Goal: Task Accomplishment & Management: Manage account settings

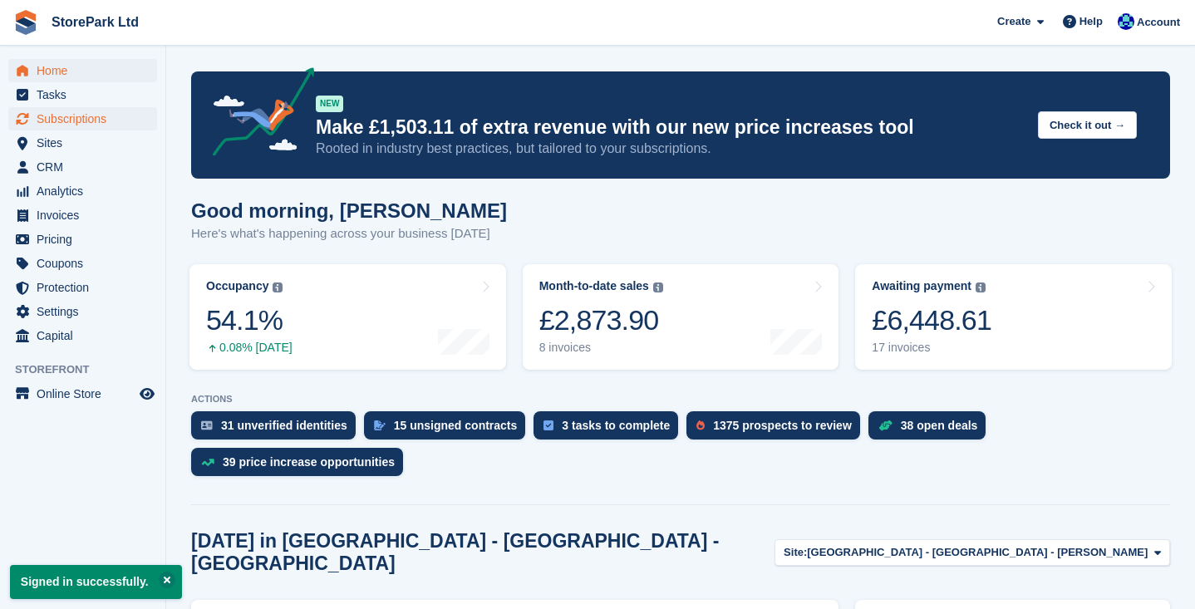
click at [91, 120] on span "Subscriptions" at bounding box center [87, 118] width 100 height 23
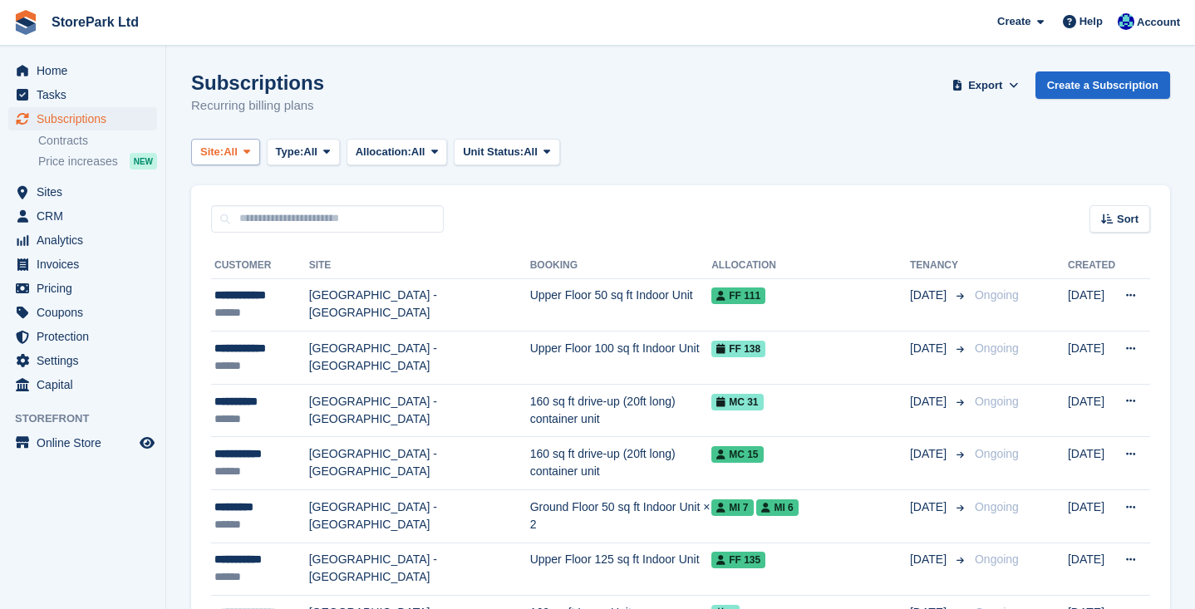
click at [260, 152] on button "Site: All" at bounding box center [225, 152] width 69 height 27
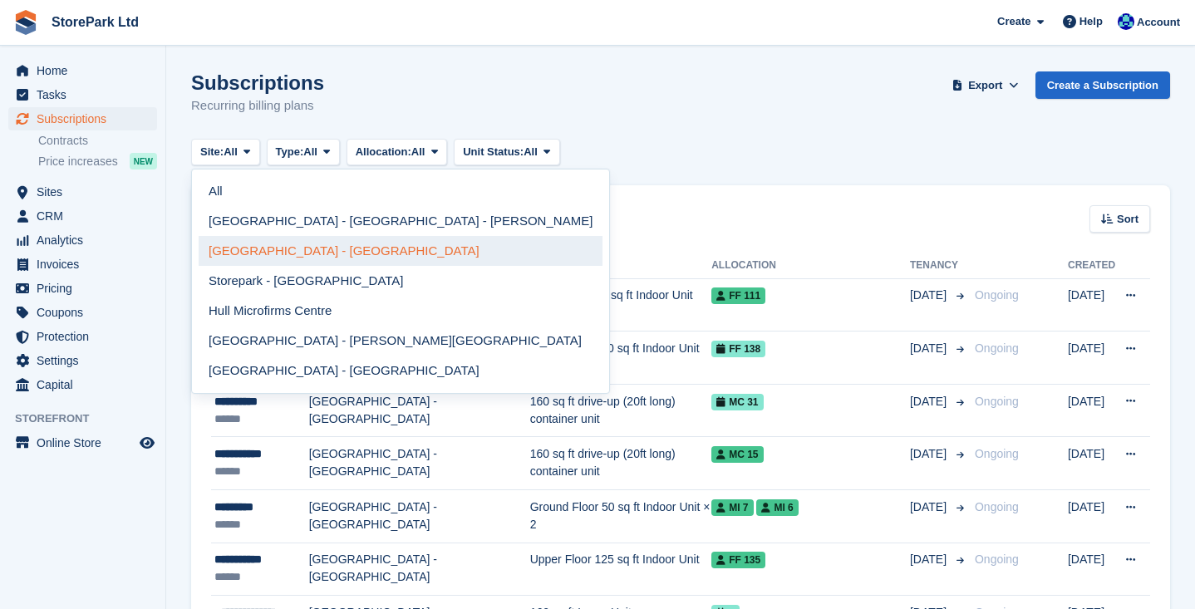
click at [304, 258] on link "[GEOGRAPHIC_DATA] - [GEOGRAPHIC_DATA]" at bounding box center [401, 251] width 404 height 30
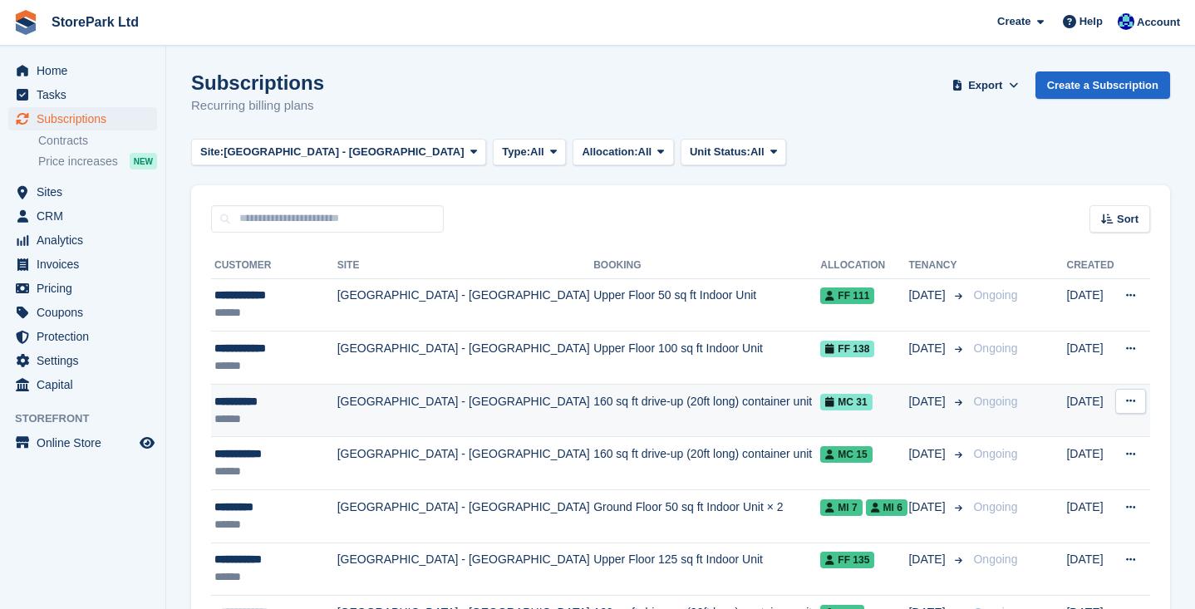
click at [561, 414] on td "[GEOGRAPHIC_DATA] - [GEOGRAPHIC_DATA]" at bounding box center [465, 410] width 256 height 53
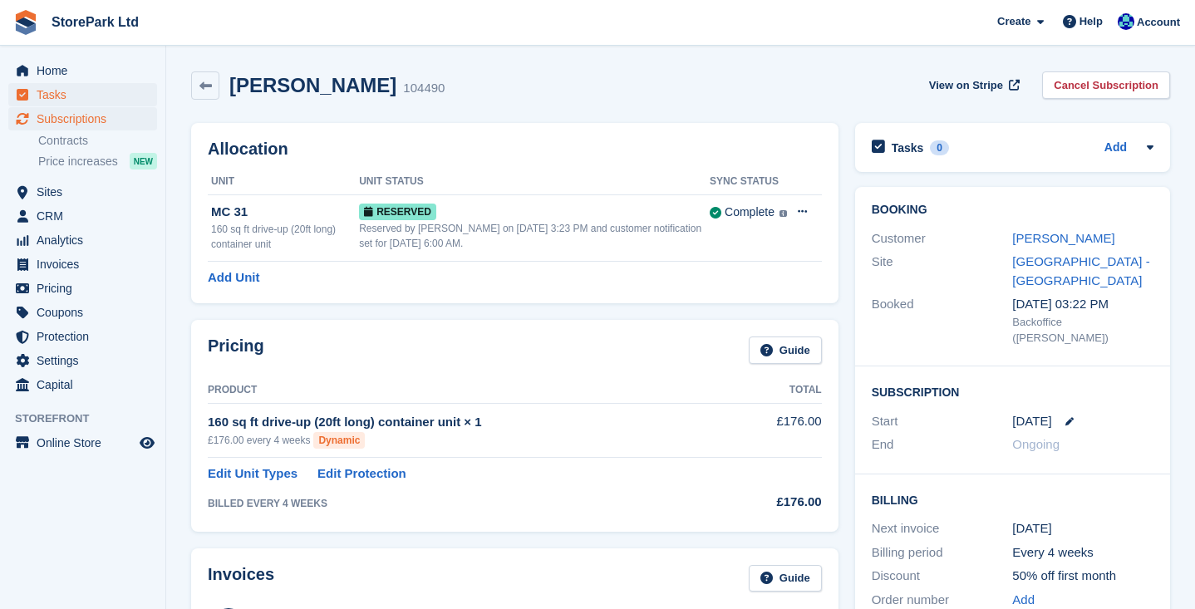
click at [59, 83] on span "Tasks" at bounding box center [87, 94] width 100 height 23
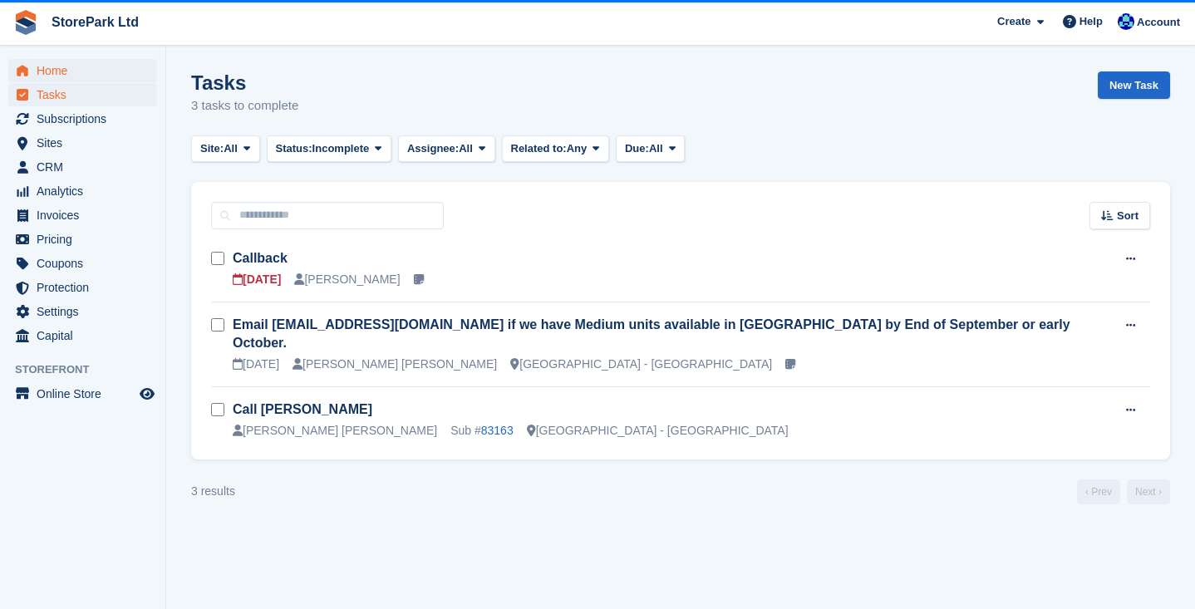
click at [65, 75] on span "Home" at bounding box center [87, 70] width 100 height 23
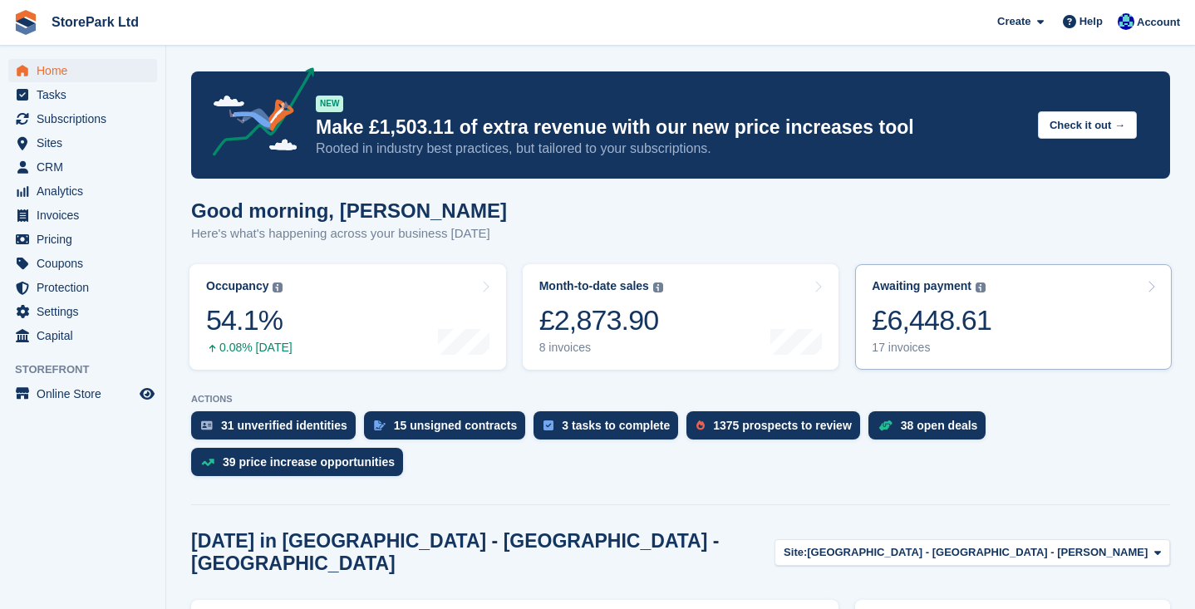
click at [1031, 321] on link "Awaiting payment The total outstanding balance on all open invoices. £6,448.61 …" at bounding box center [1013, 317] width 317 height 106
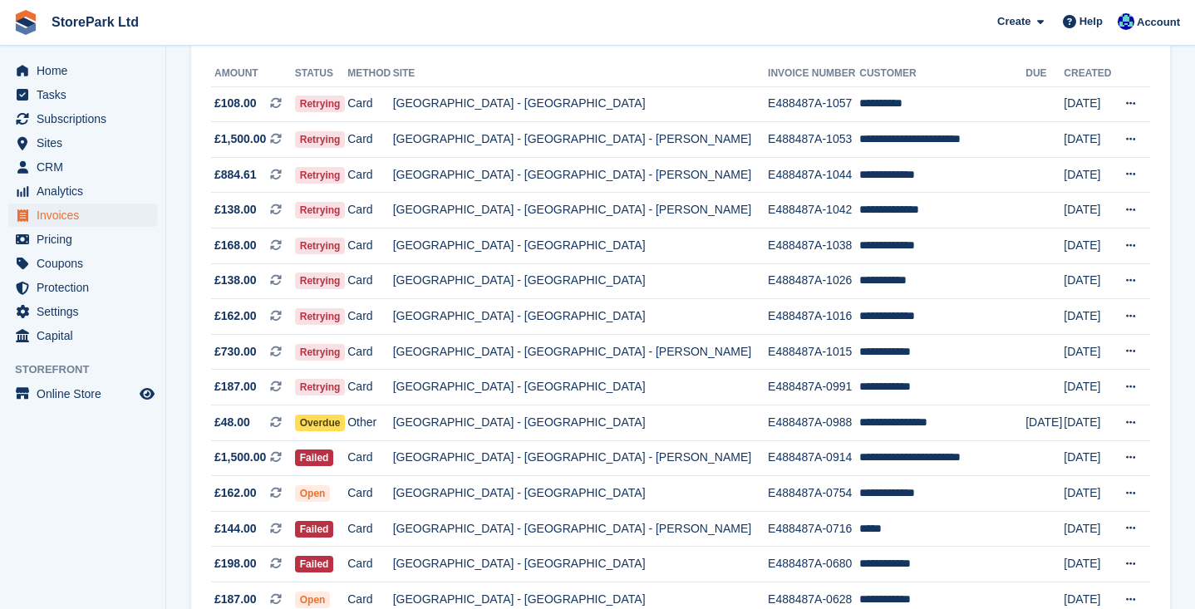
scroll to position [199, 0]
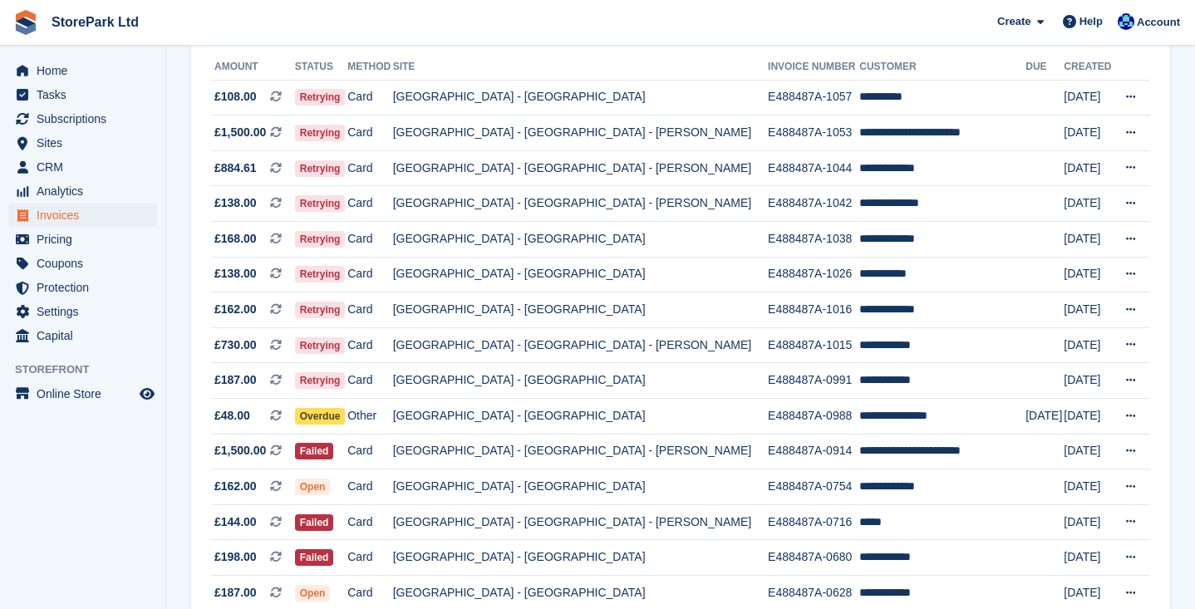
drag, startPoint x: 1190, startPoint y: 225, endPoint x: 1192, endPoint y: 312, distance: 86.5
click at [1192, 312] on section "Invoices A complete list of invoices for all payments Export Export Invoices Ex…" at bounding box center [680, 282] width 1029 height 963
click at [1189, 306] on section "Invoices A complete list of invoices for all payments Export Export Invoices Ex…" at bounding box center [680, 282] width 1029 height 963
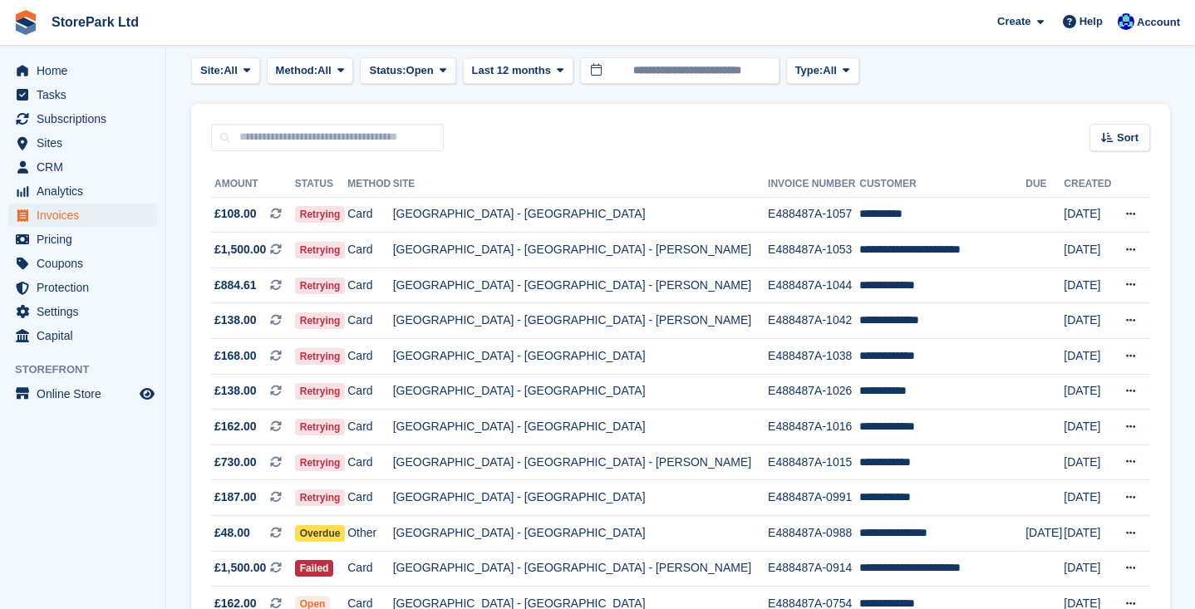
scroll to position [75, 0]
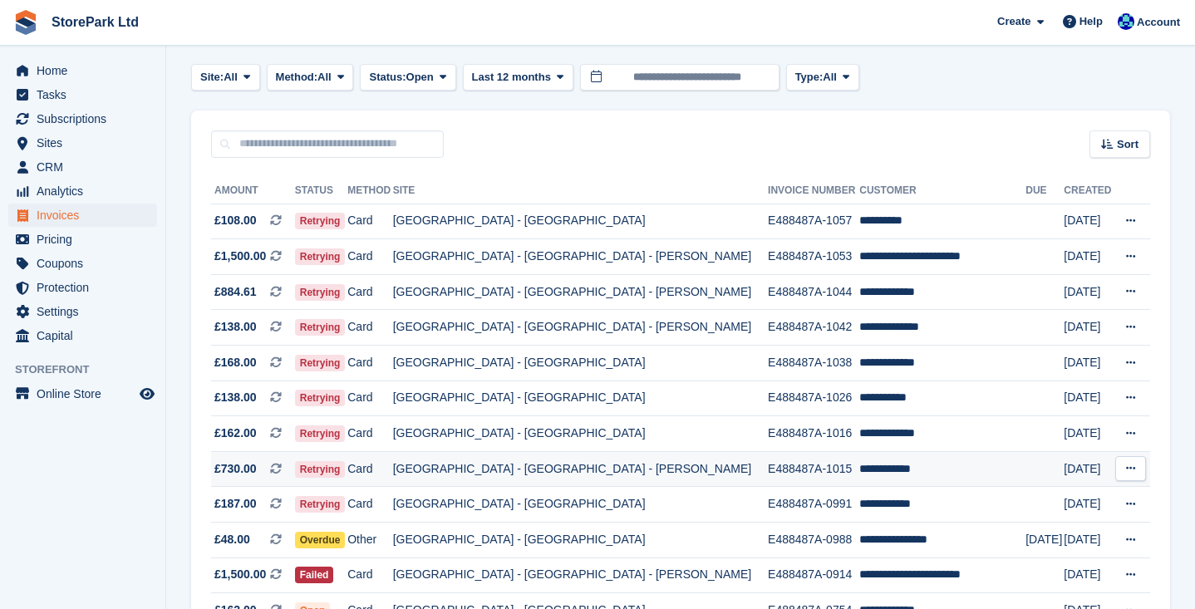
click at [697, 475] on td "[GEOGRAPHIC_DATA] - [GEOGRAPHIC_DATA] - [PERSON_NAME]" at bounding box center [580, 469] width 375 height 36
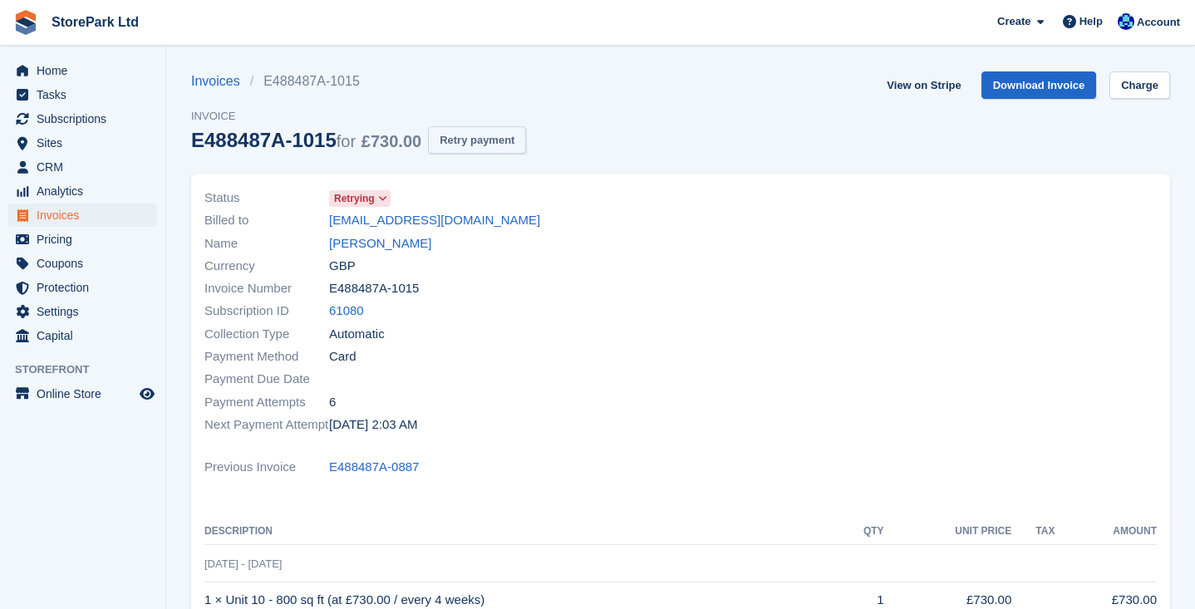
click at [498, 144] on button "Retry payment" at bounding box center [477, 139] width 98 height 27
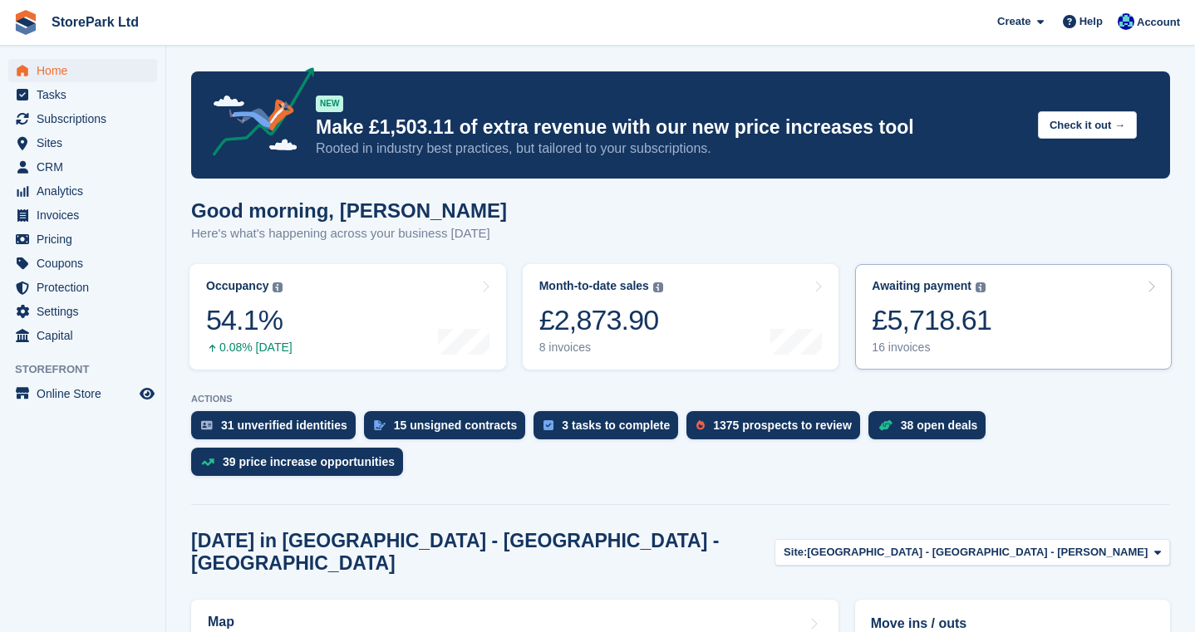
click at [1006, 288] on link "Awaiting payment The total outstanding balance on all open invoices. £5,718.61 …" at bounding box center [1013, 317] width 317 height 106
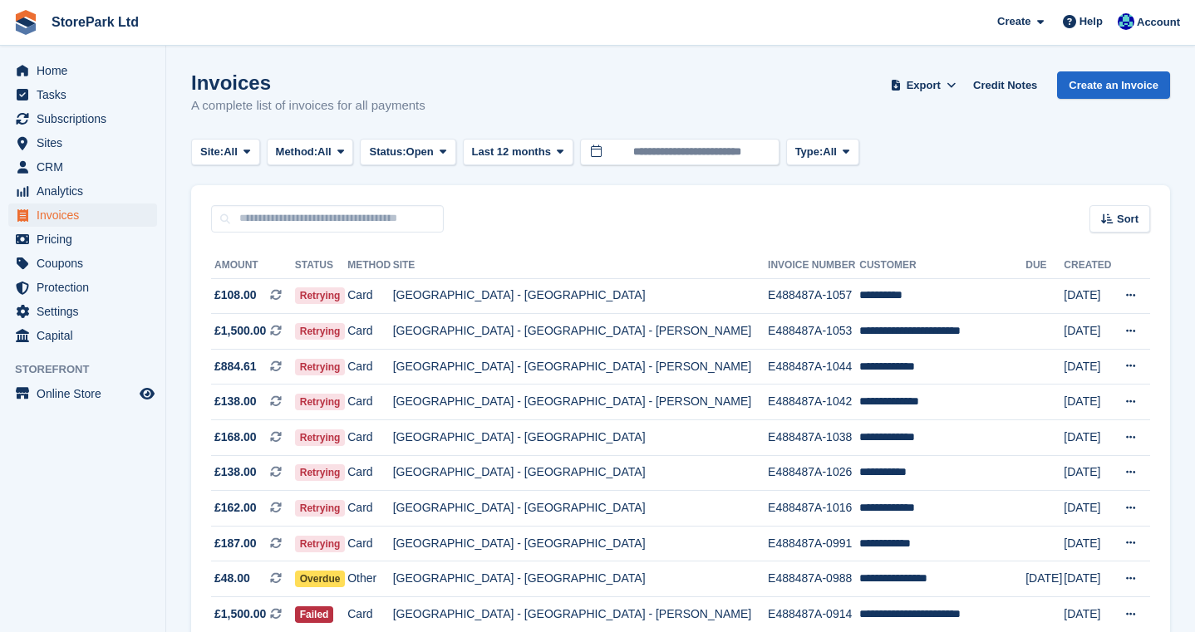
click at [1026, 288] on td at bounding box center [1045, 296] width 38 height 36
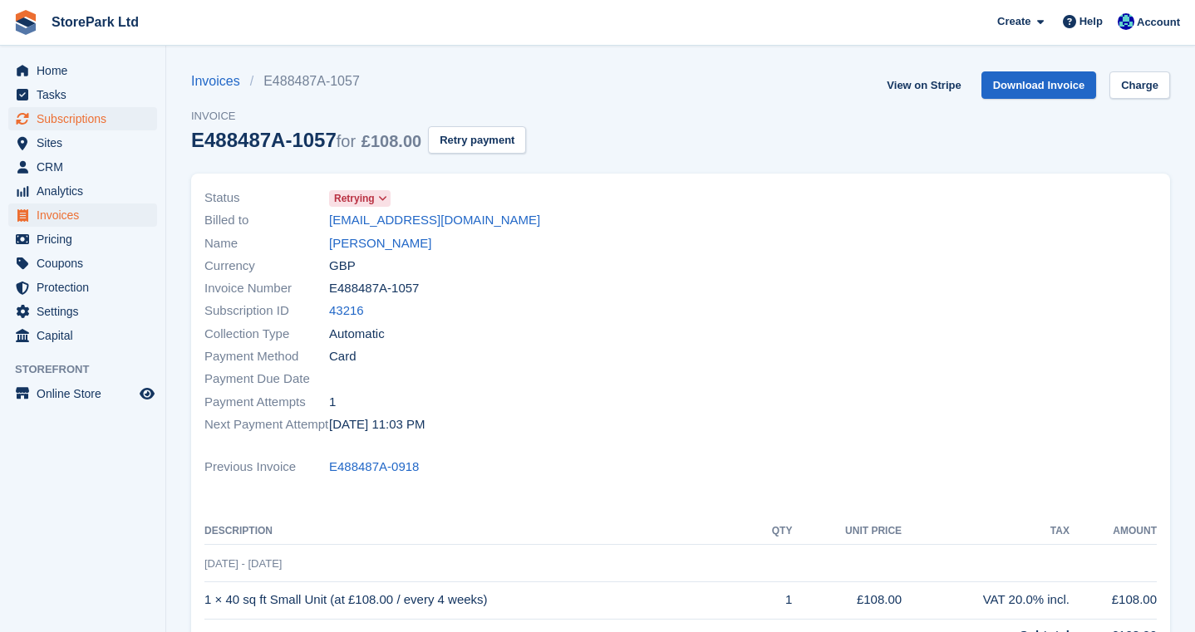
click at [68, 116] on span "Subscriptions" at bounding box center [87, 118] width 100 height 23
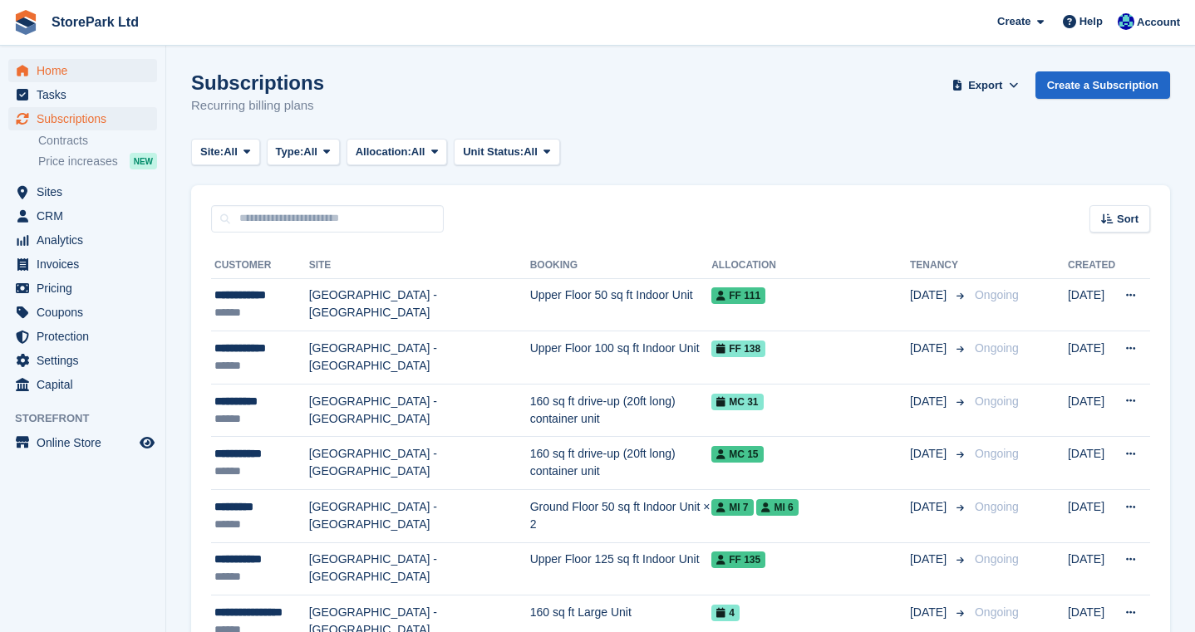
click at [75, 65] on span "Home" at bounding box center [87, 70] width 100 height 23
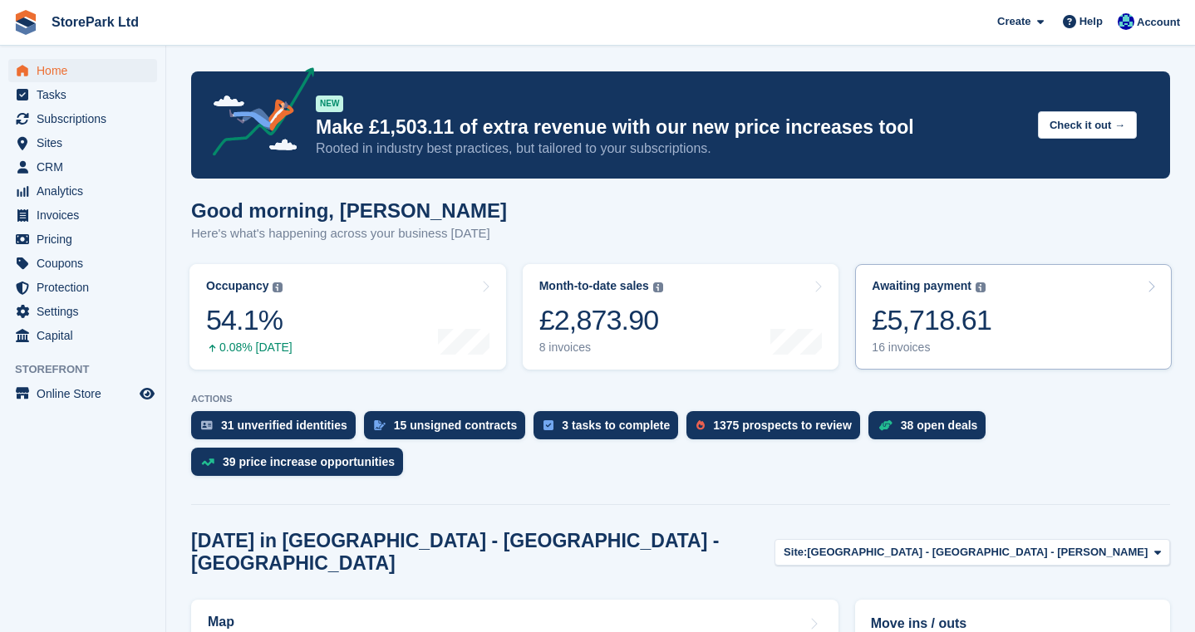
click at [1039, 298] on link "Awaiting payment The total outstanding balance on all open invoices. £5,718.61 …" at bounding box center [1013, 317] width 317 height 106
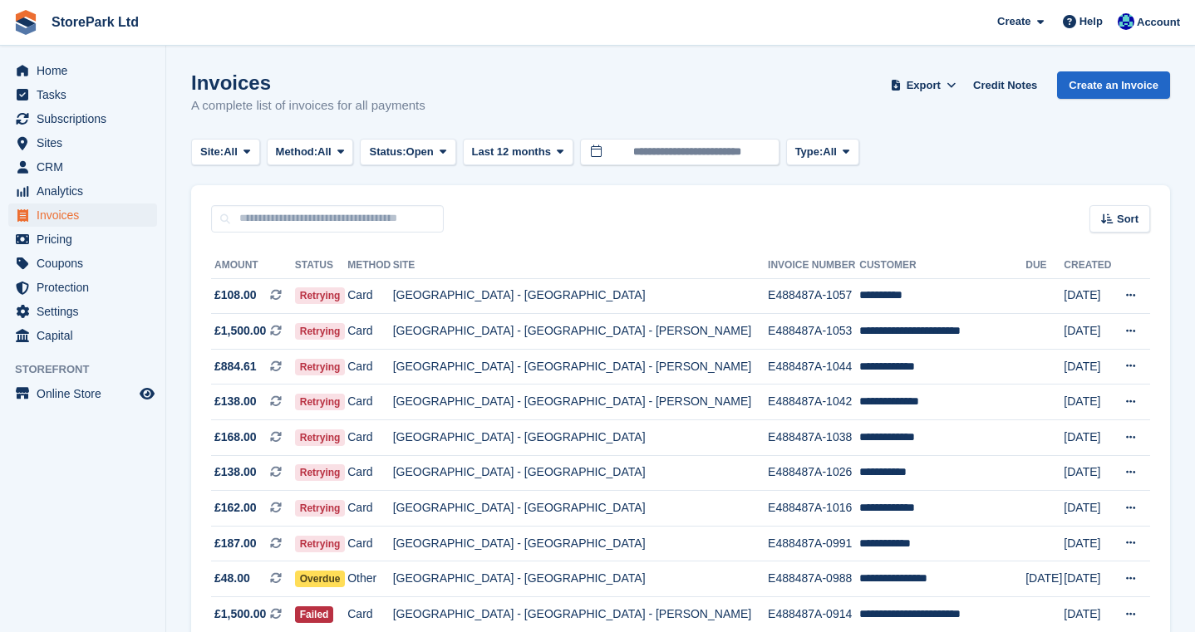
drag, startPoint x: 1188, startPoint y: 312, endPoint x: 1193, endPoint y: 429, distance: 117.3
click at [1193, 429] on section "Invoices A complete list of invoices for all payments Export Export Invoices Ex…" at bounding box center [680, 464] width 1029 height 928
click at [1188, 385] on section "Invoices A complete list of invoices for all payments Export Export Invoices Ex…" at bounding box center [680, 464] width 1029 height 928
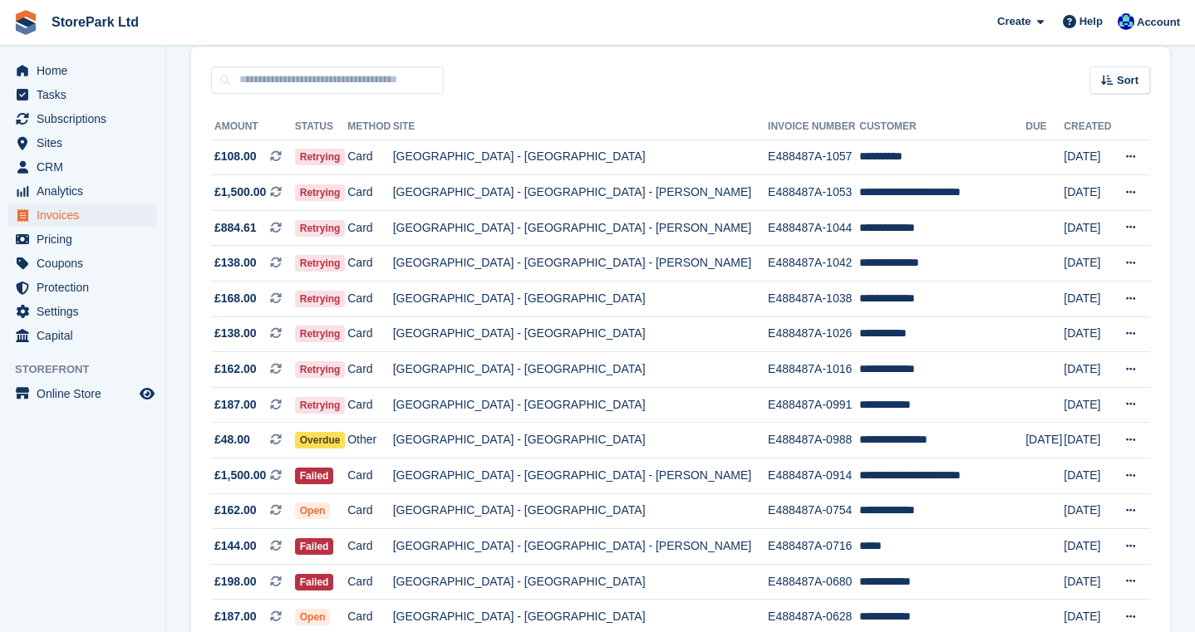
scroll to position [140, 0]
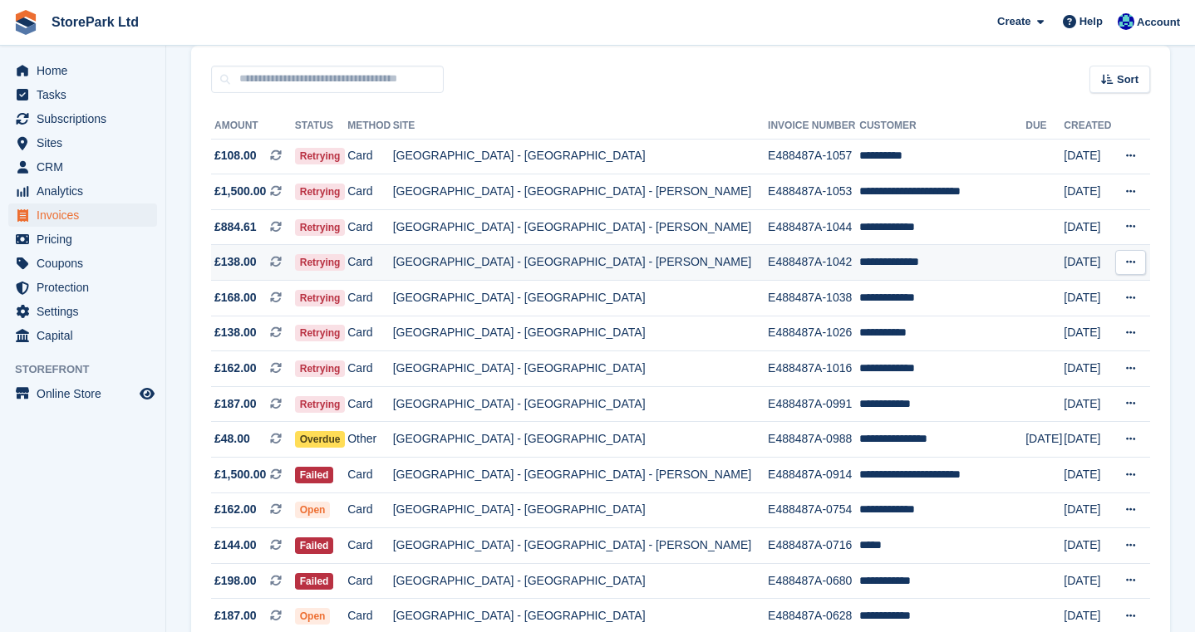
click at [664, 272] on td "[GEOGRAPHIC_DATA] - [GEOGRAPHIC_DATA] - [PERSON_NAME]" at bounding box center [580, 263] width 375 height 36
click at [471, 304] on td "[GEOGRAPHIC_DATA] - [GEOGRAPHIC_DATA]" at bounding box center [580, 299] width 375 height 36
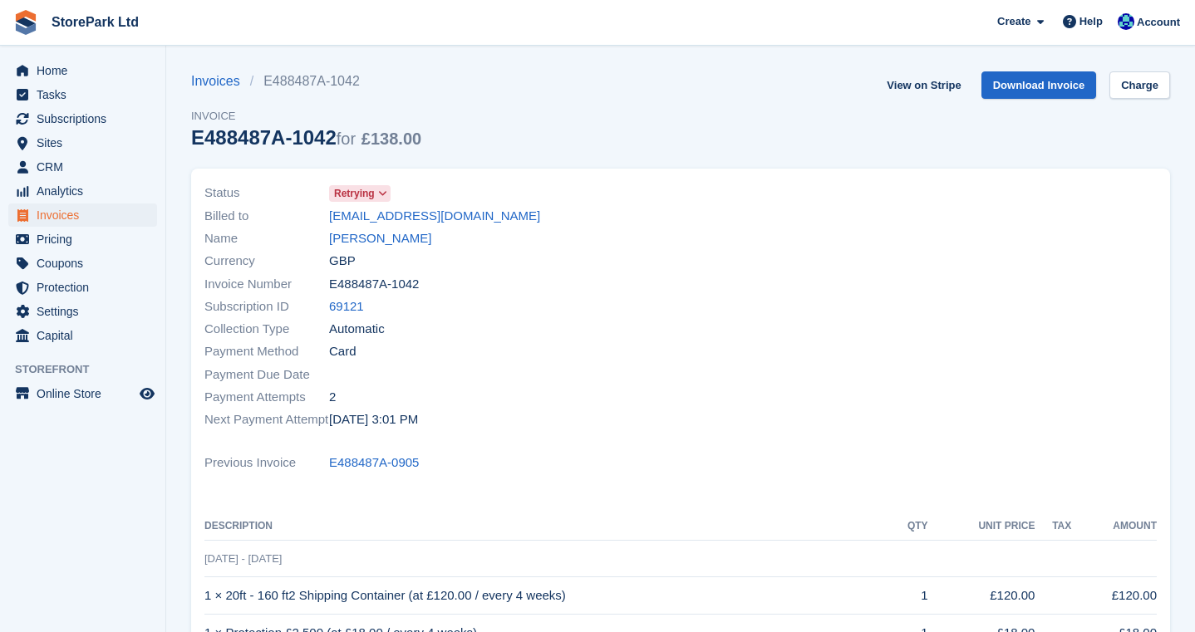
click at [362, 197] on span "Retrying" at bounding box center [354, 193] width 41 height 15
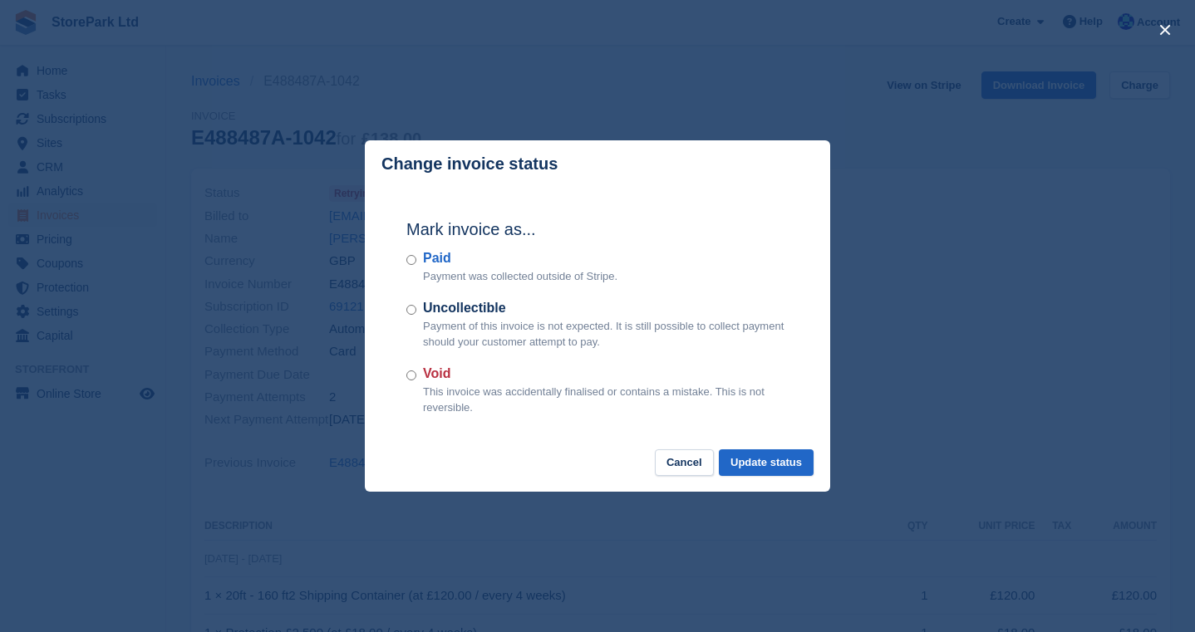
click at [924, 246] on div "close" at bounding box center [597, 316] width 1195 height 632
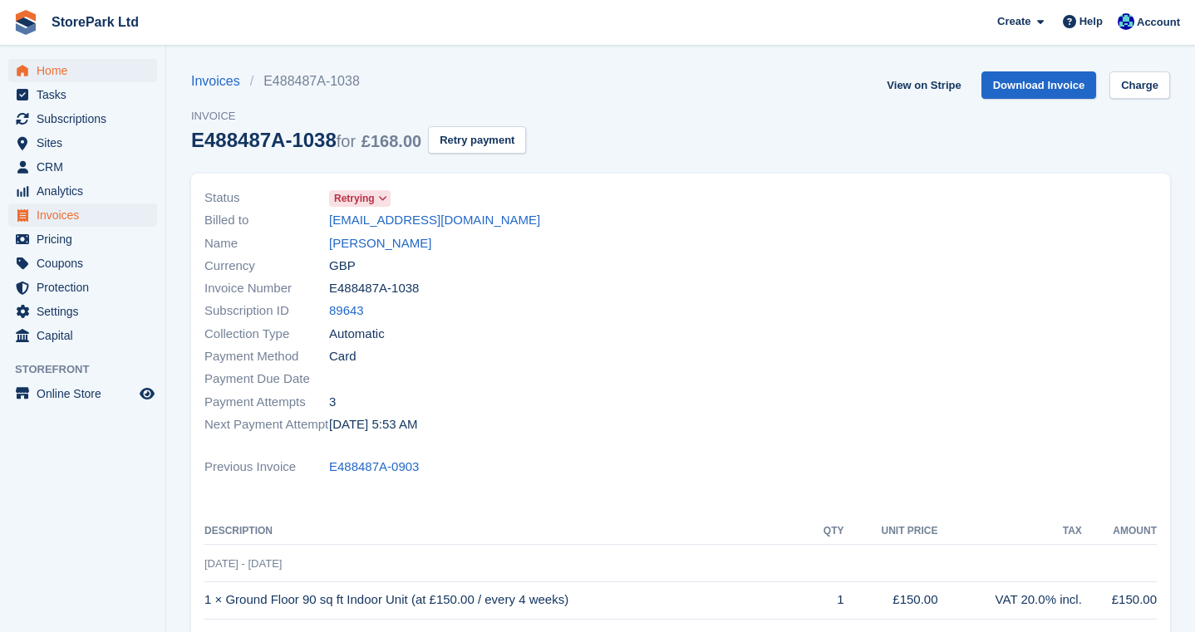
click at [97, 76] on span "Home" at bounding box center [87, 70] width 100 height 23
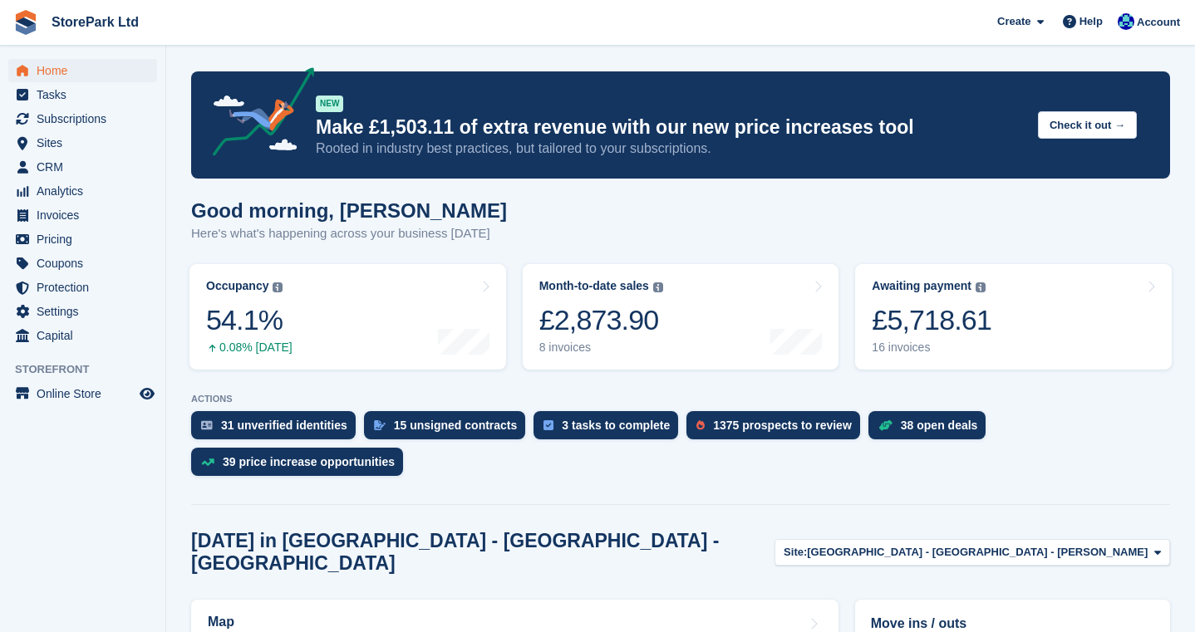
click at [1041, 324] on link "Awaiting payment The total outstanding balance on all open invoices. £5,718.61 …" at bounding box center [1013, 317] width 317 height 106
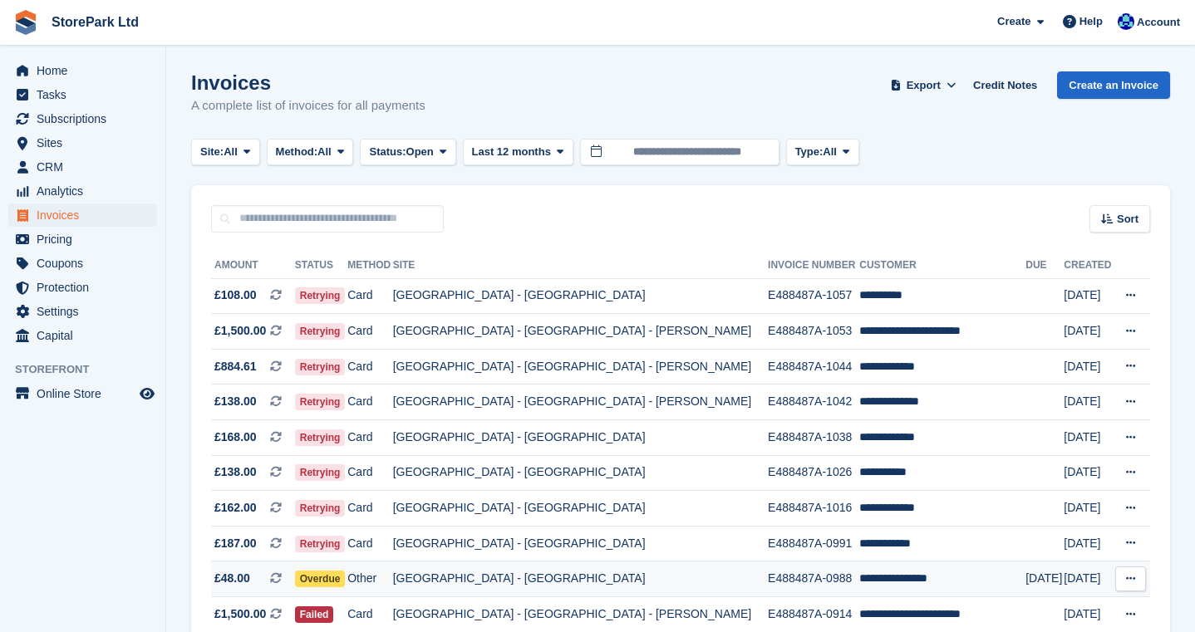
click at [606, 592] on td "[GEOGRAPHIC_DATA] - [GEOGRAPHIC_DATA]" at bounding box center [580, 580] width 375 height 36
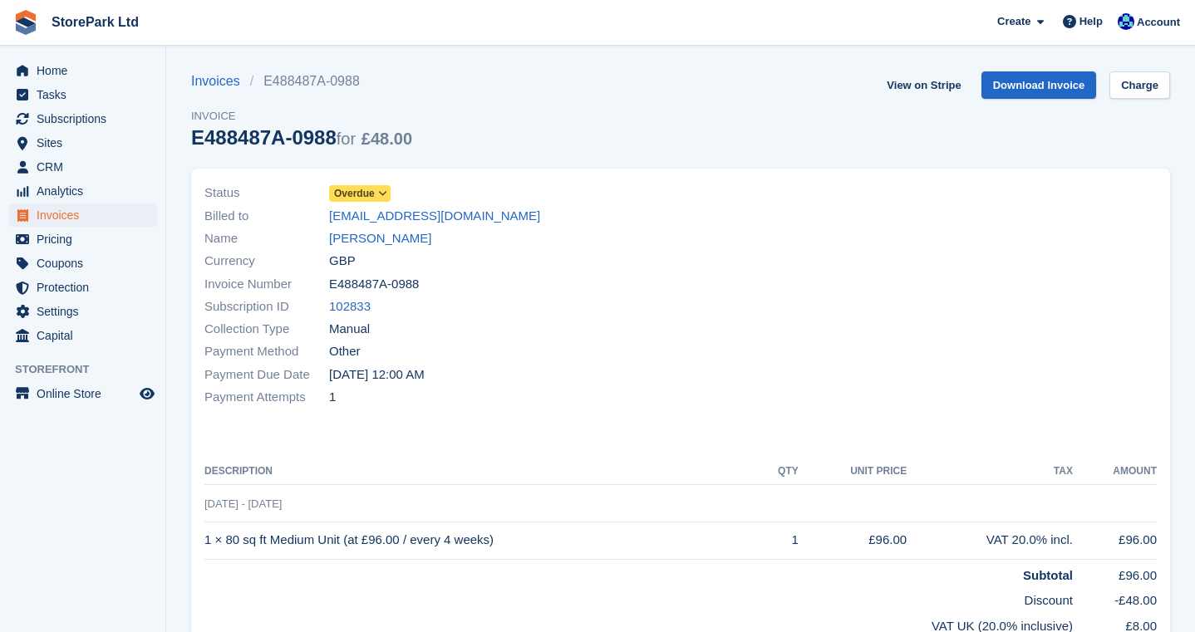
click at [387, 192] on icon at bounding box center [382, 194] width 9 height 10
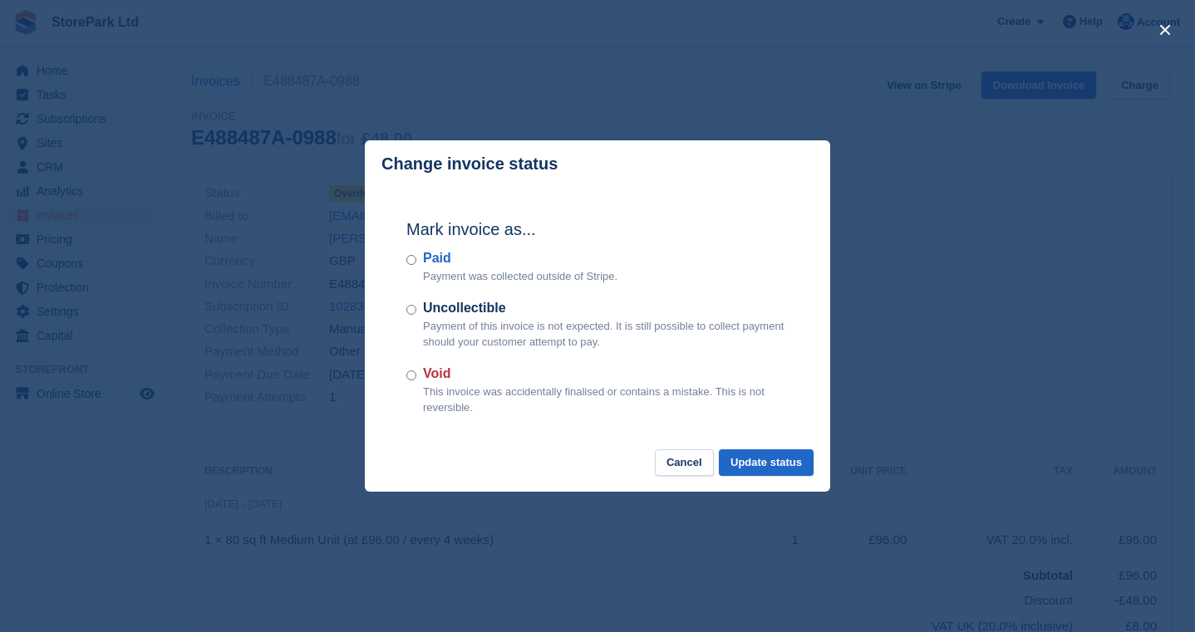
click at [944, 265] on div "close" at bounding box center [597, 316] width 1195 height 632
